Goal: Task Accomplishment & Management: Manage account settings

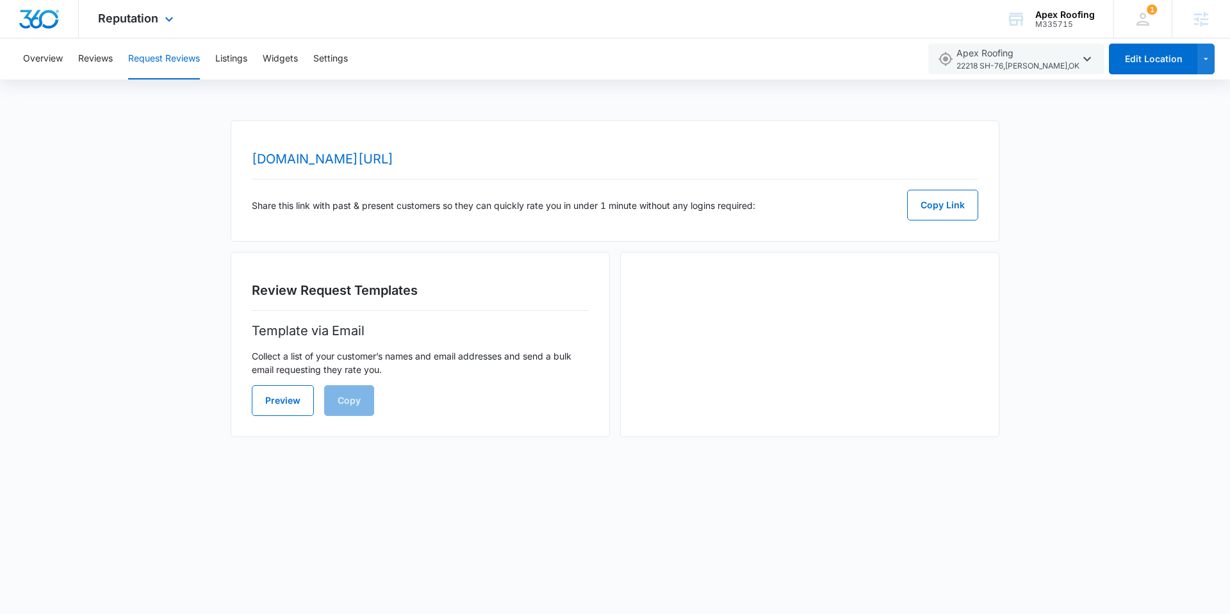
click at [51, 15] on img "Dashboard" at bounding box center [39, 19] width 41 height 19
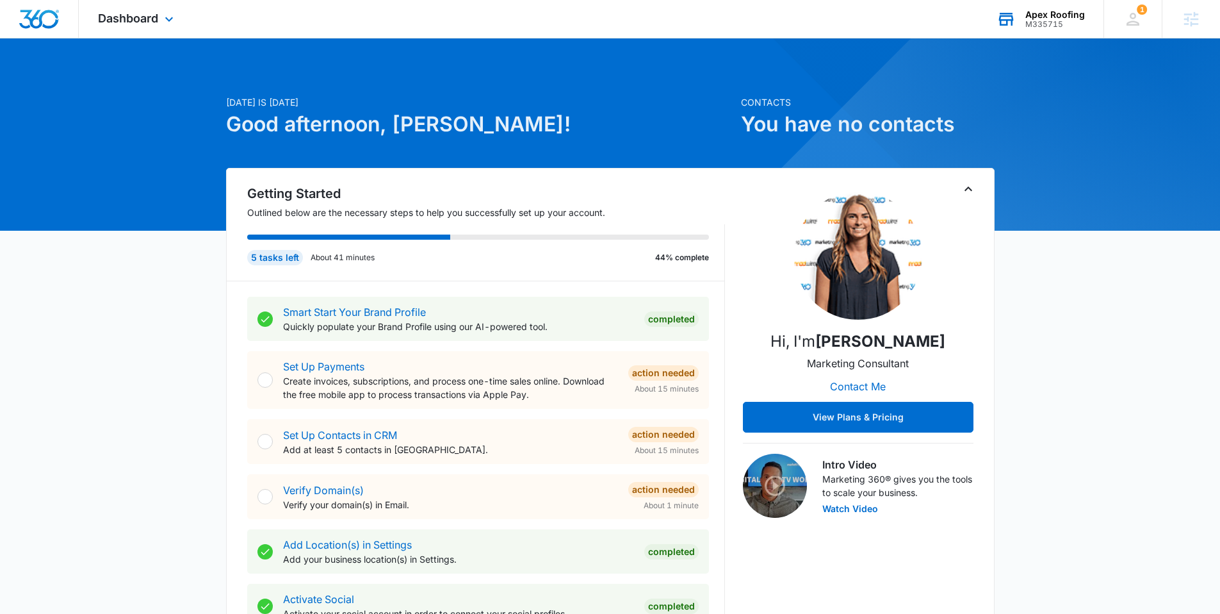
click at [1021, 29] on div "Apex Roofing M335715 Your Accounts View All" at bounding box center [1041, 19] width 126 height 38
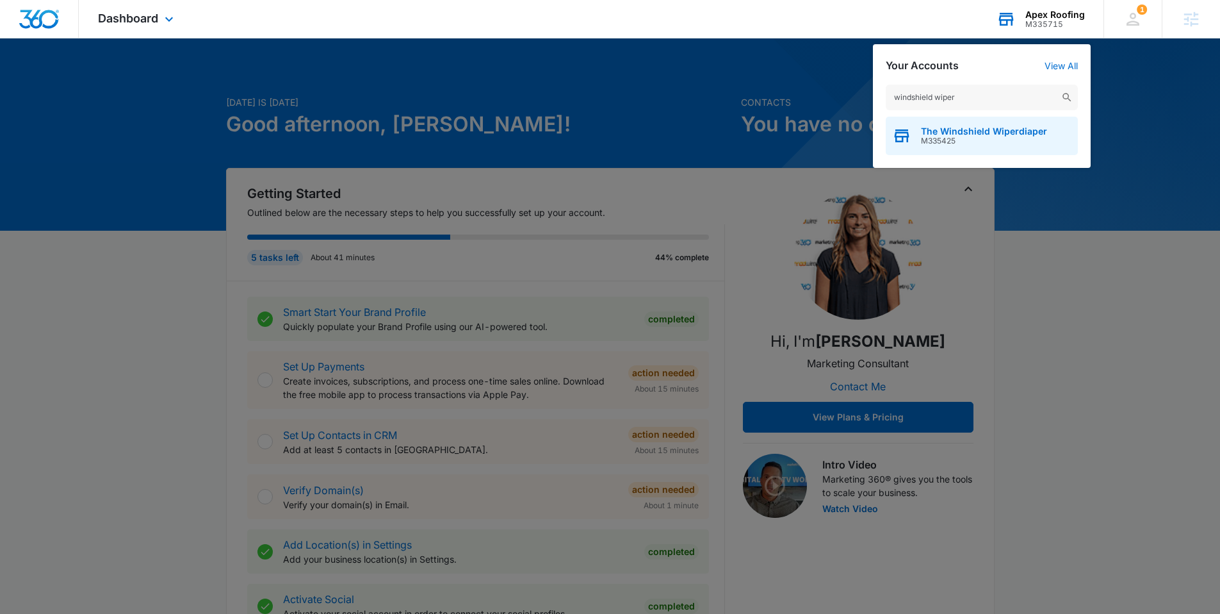
type input "windshield wiper"
click at [946, 131] on span "The Windshield Wiperdiaper" at bounding box center [984, 131] width 126 height 10
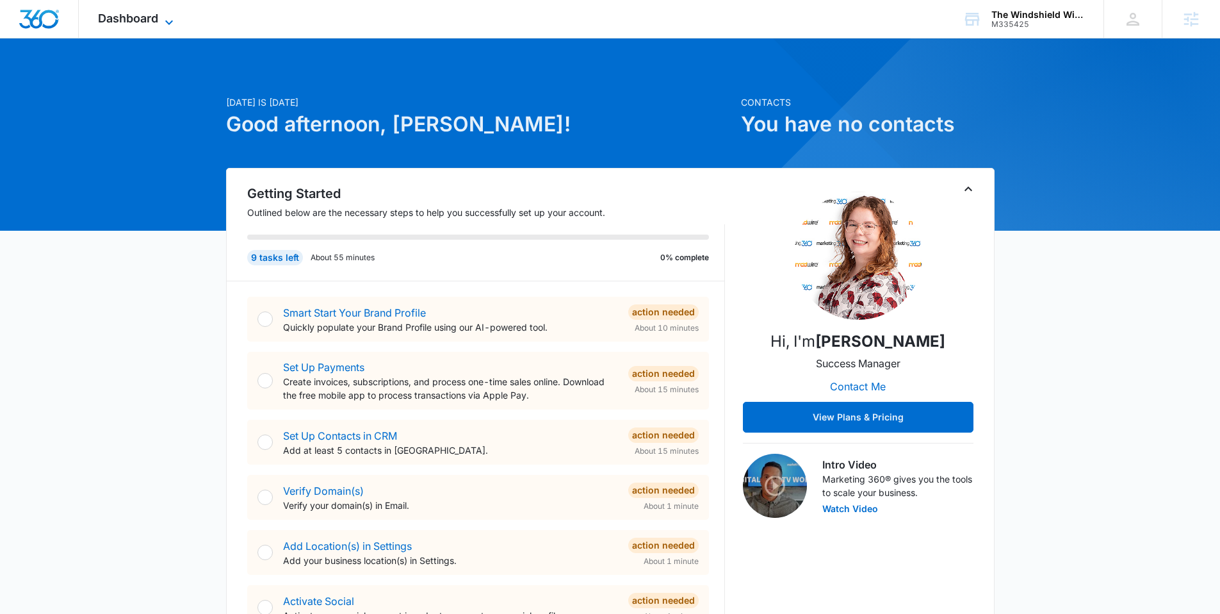
click at [149, 20] on span "Dashboard" at bounding box center [128, 18] width 60 height 13
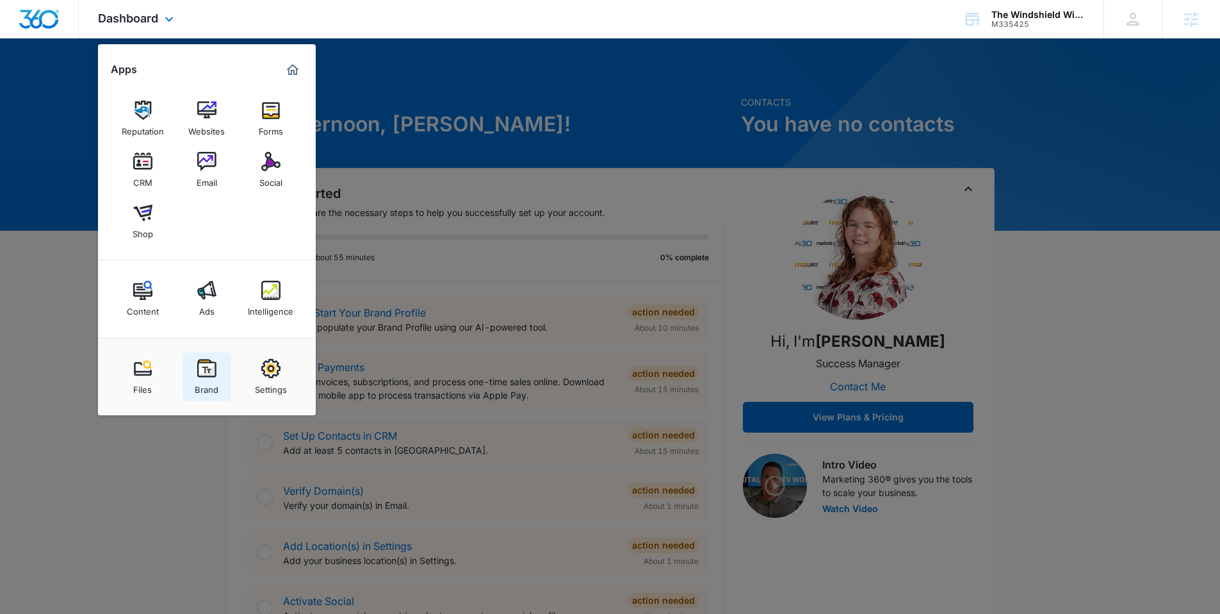
click at [197, 381] on div "Brand" at bounding box center [207, 386] width 24 height 17
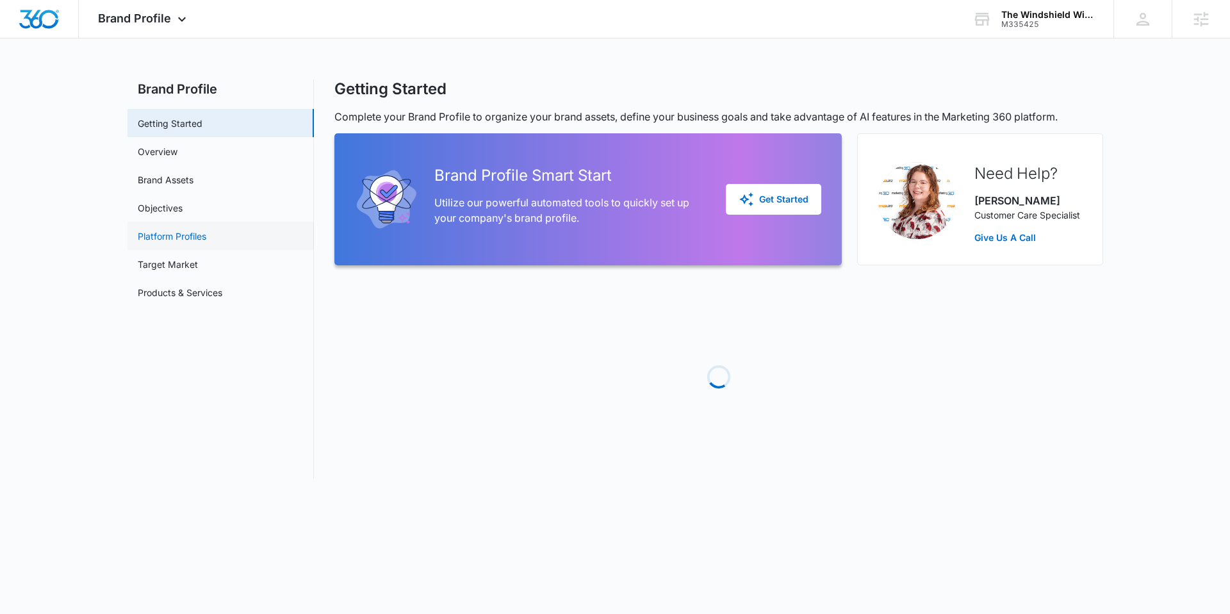
click at [177, 229] on link "Platform Profiles" at bounding box center [172, 235] width 69 height 13
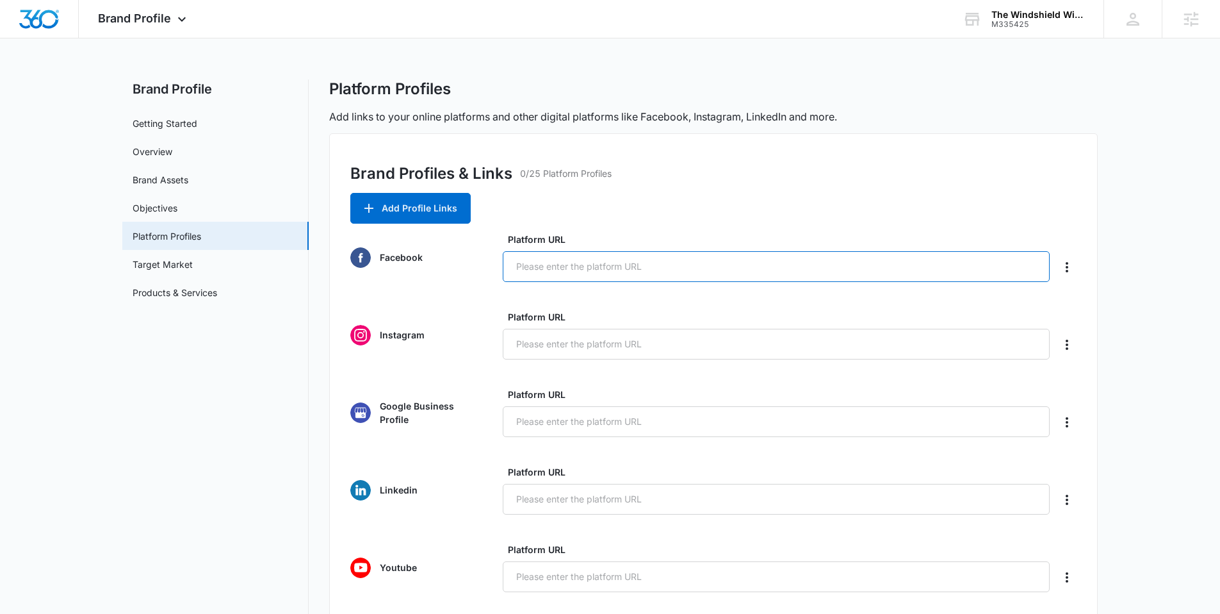
click at [566, 264] on input "Platform URL" at bounding box center [776, 266] width 547 height 31
paste input "[URL][DOMAIN_NAME]"
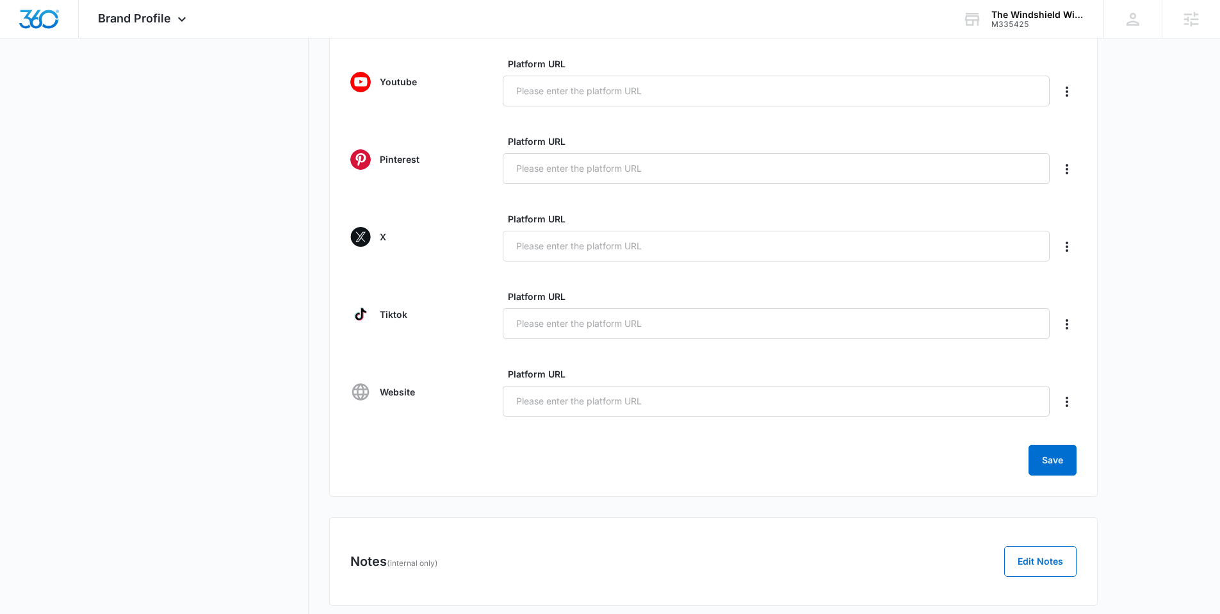
scroll to position [503, 0]
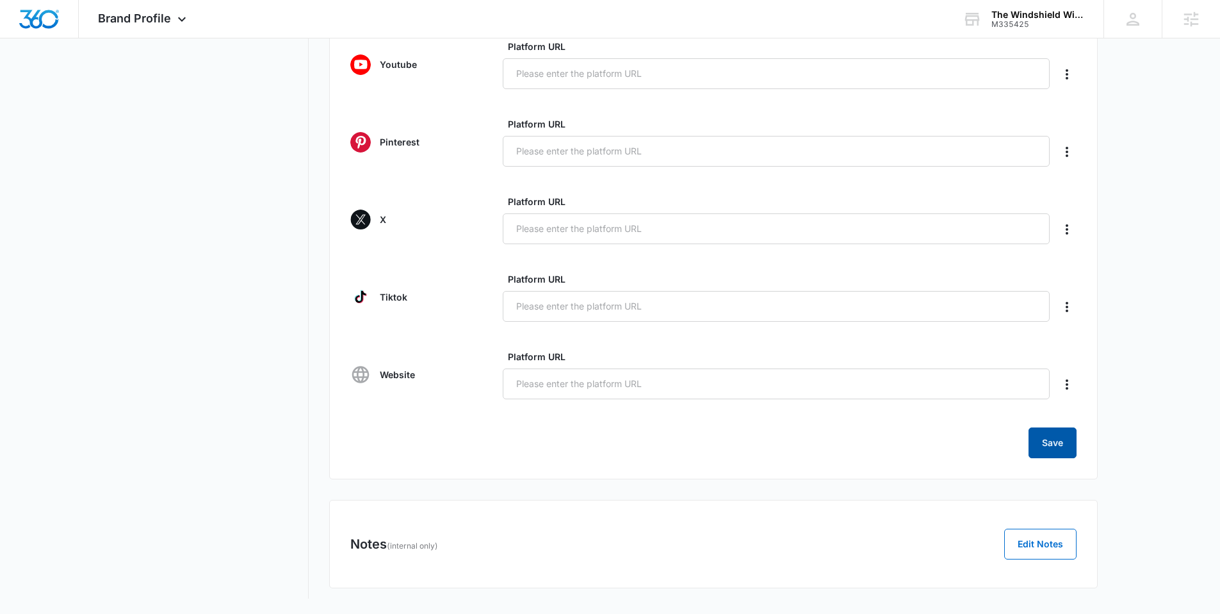
type input "[URL][DOMAIN_NAME]"
click at [1036, 439] on button "Save" at bounding box center [1053, 442] width 48 height 31
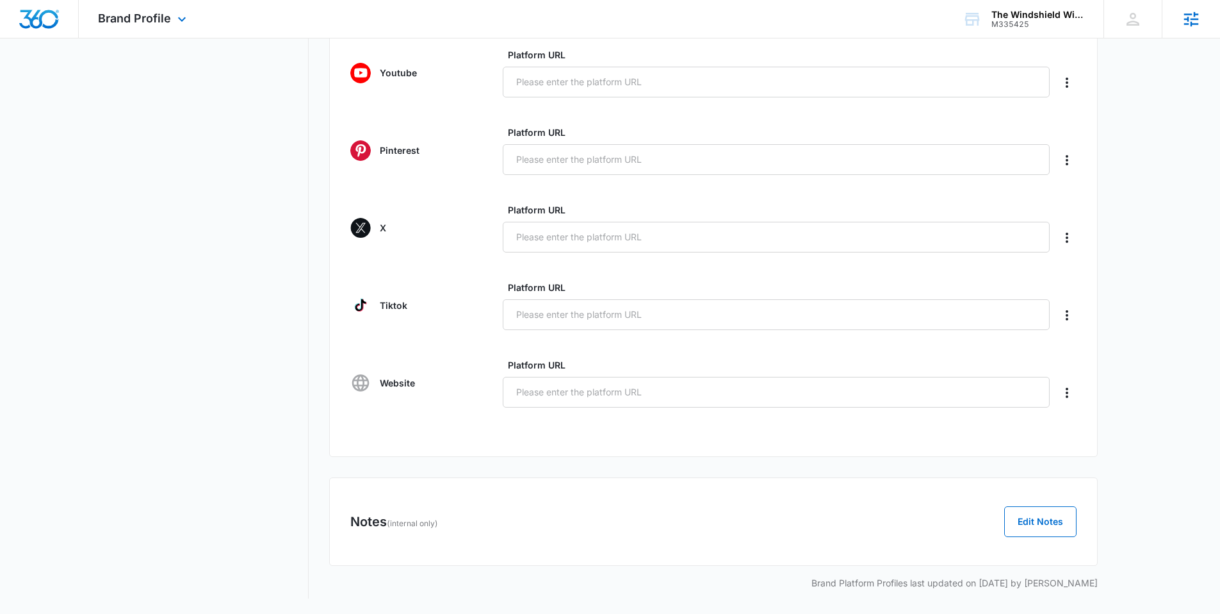
scroll to position [495, 0]
click at [548, 88] on input "Platform URL" at bounding box center [776, 82] width 547 height 31
paste input "[URL][DOMAIN_NAME]"
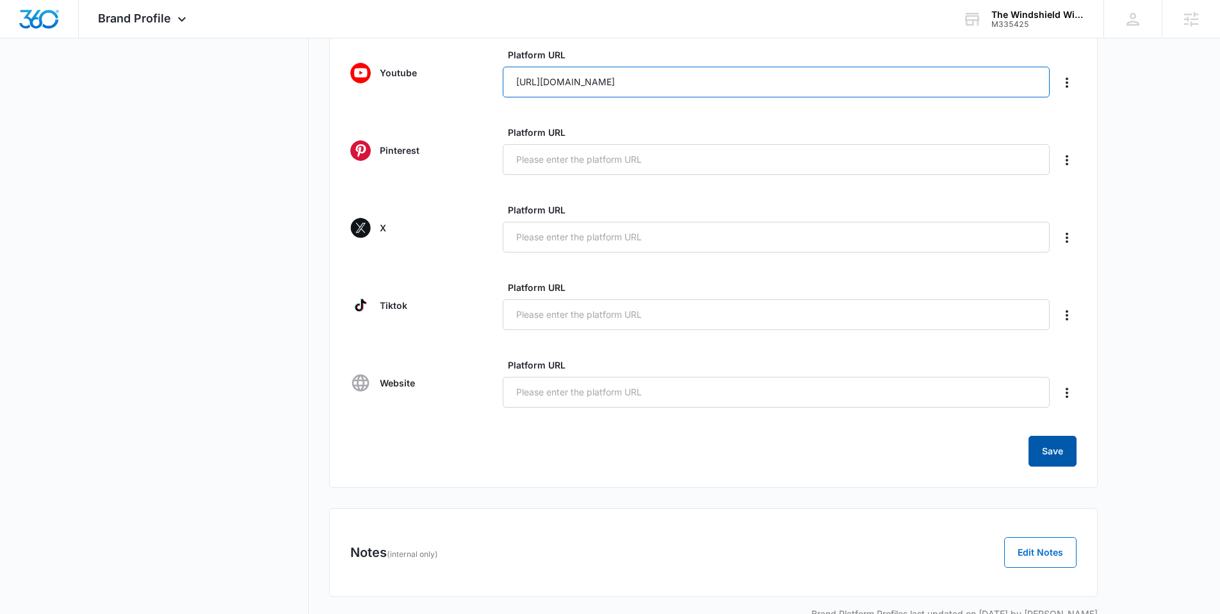
type input "[URL][DOMAIN_NAME]"
click at [1045, 443] on button "Save" at bounding box center [1053, 451] width 48 height 31
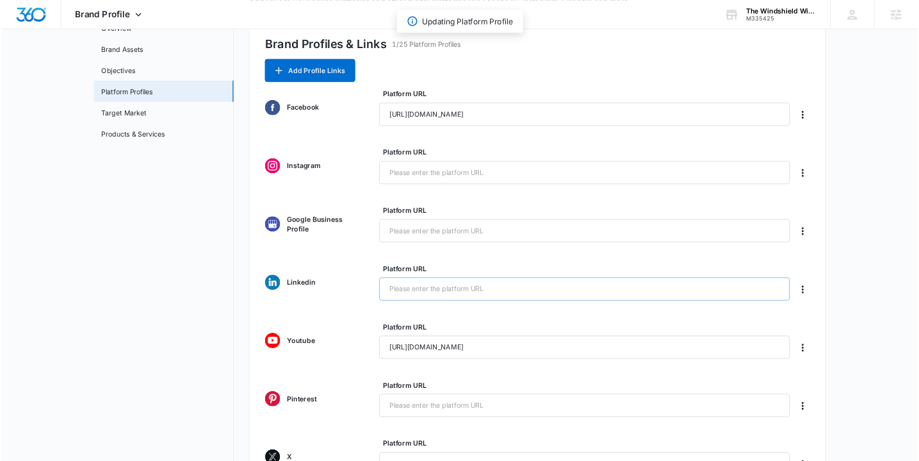
scroll to position [115, 0]
